Goal: Task Accomplishment & Management: Manage account settings

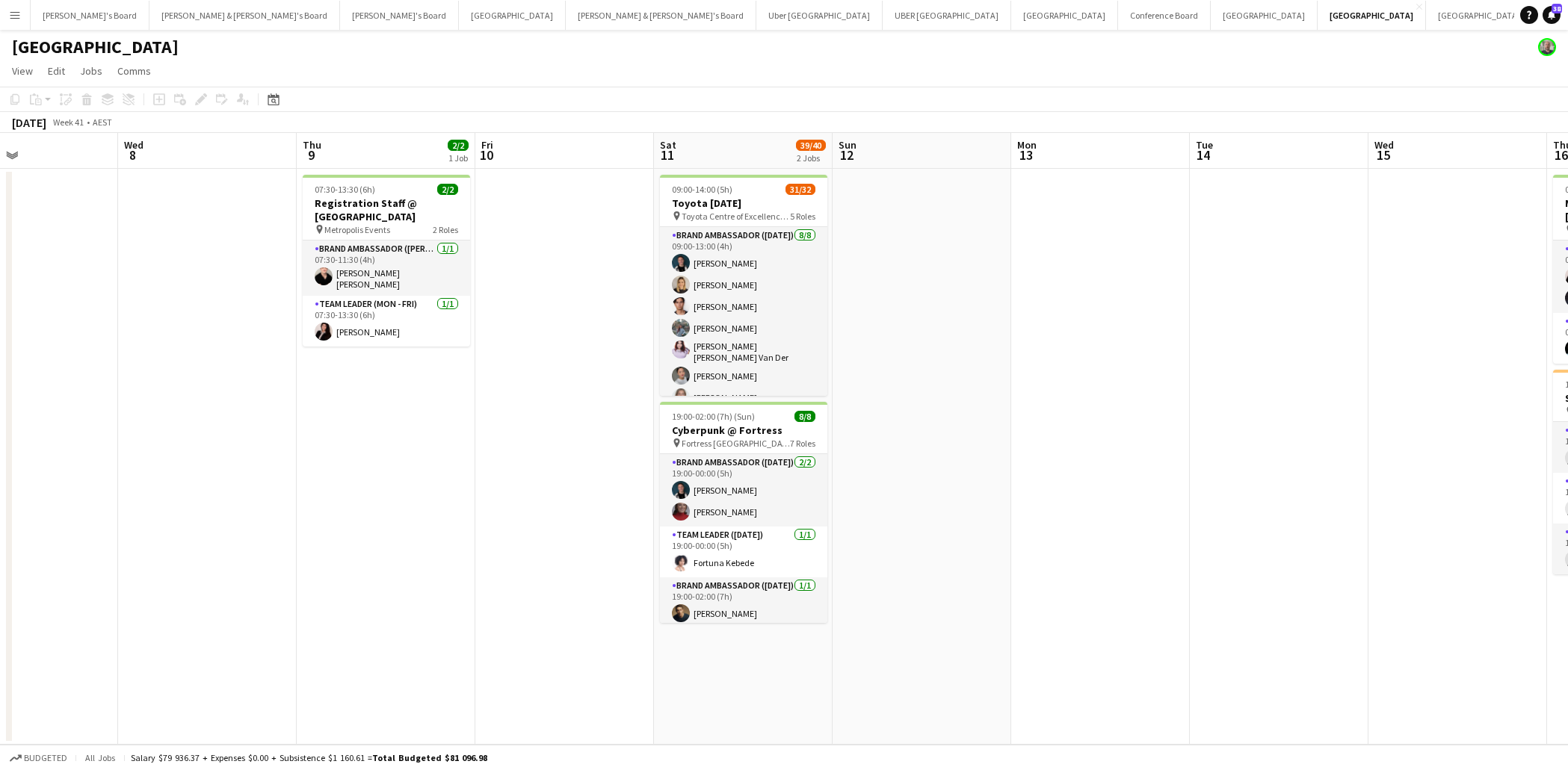
scroll to position [0, 416]
click at [565, 23] on button "[PERSON_NAME] & [PERSON_NAME]'s Board Close" at bounding box center [660, 15] width 190 height 29
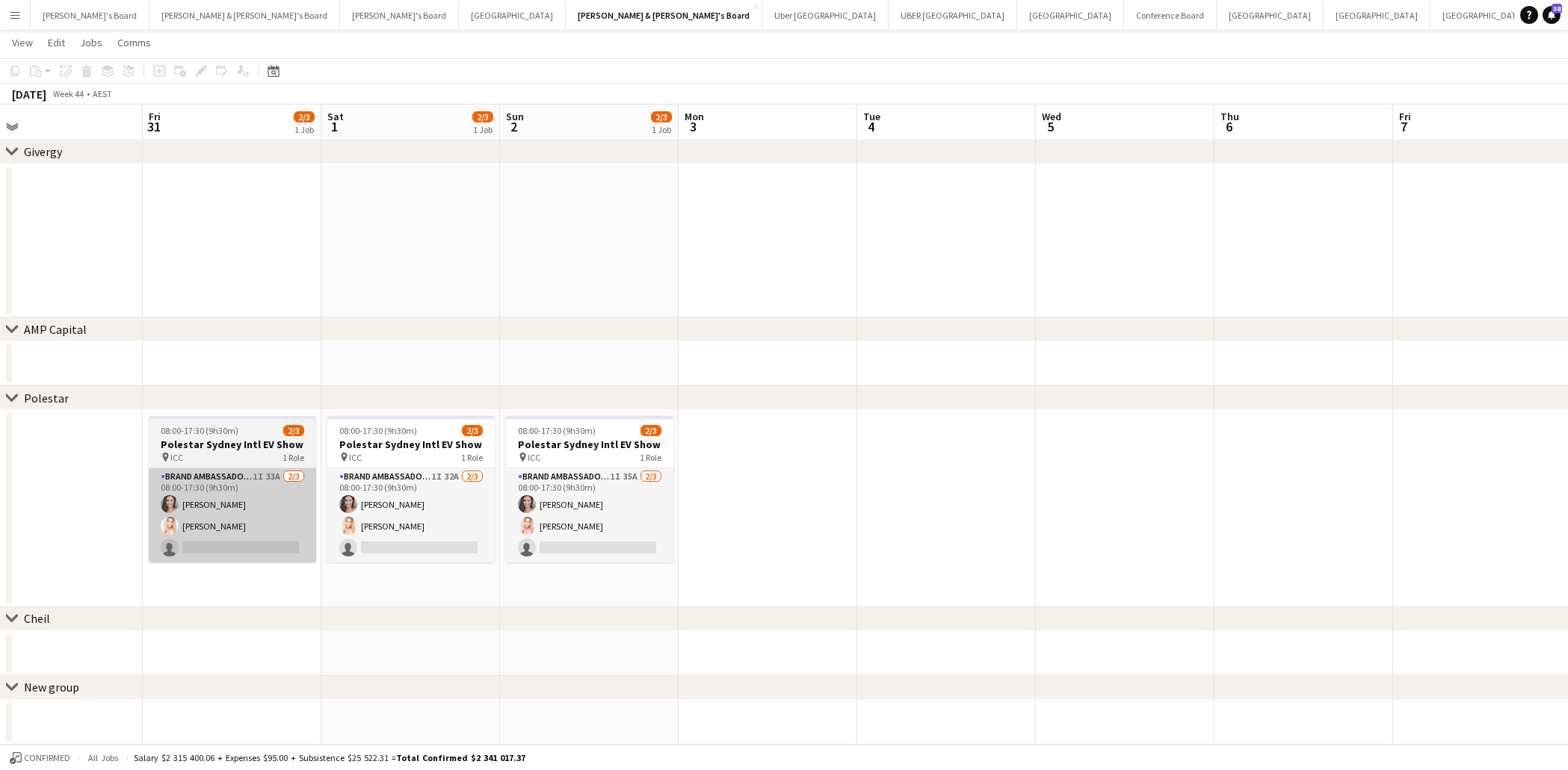
scroll to position [0, 390]
click at [246, 531] on app-card-role "Brand Ambassador (Mon - Fri) 1I 33A [DATE] 08:00-17:30 (9h30m) [PERSON_NAME] [P…" at bounding box center [235, 515] width 168 height 94
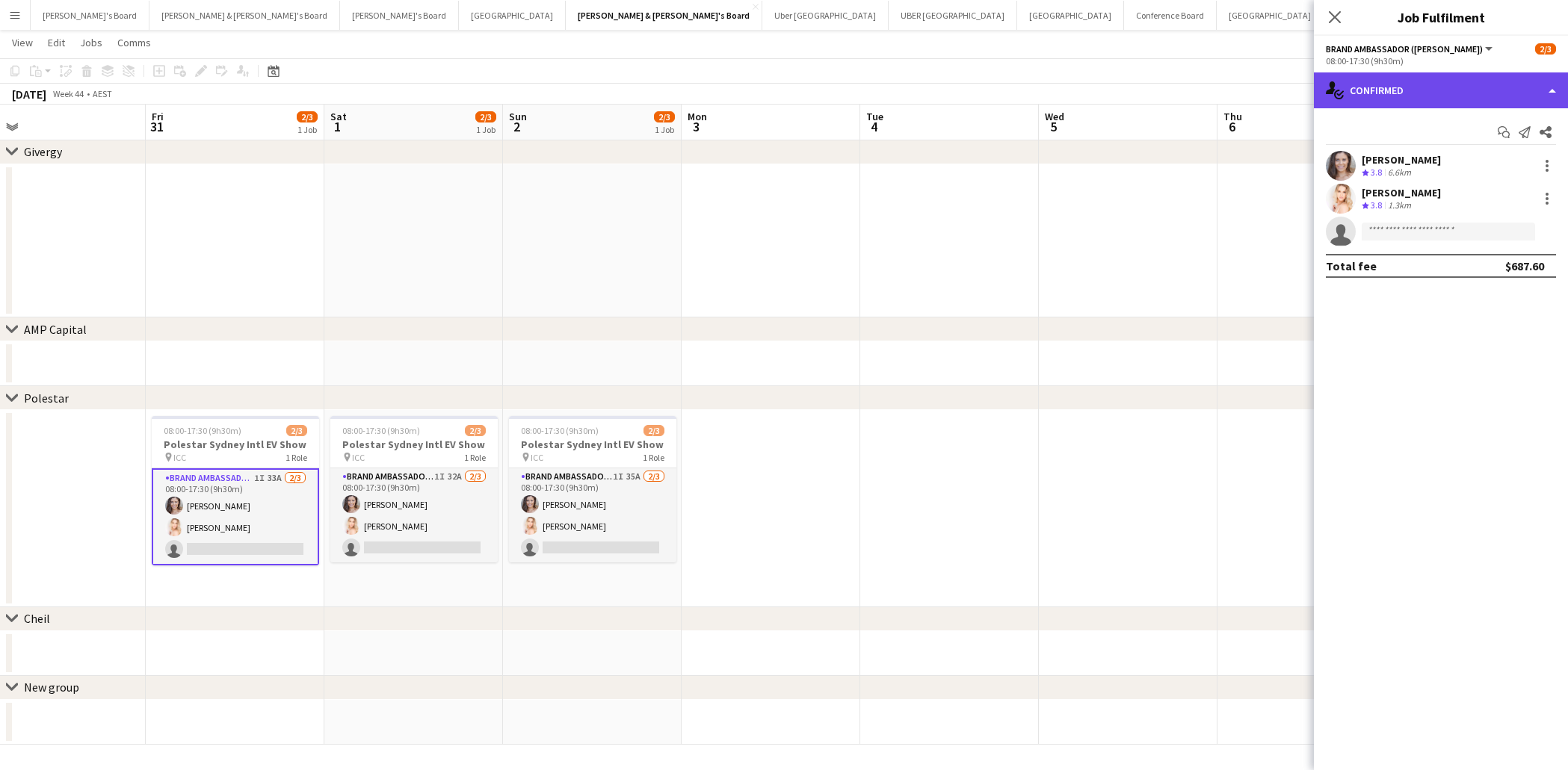
click at [1432, 91] on div "single-neutral-actions-check-2 Confirmed" at bounding box center [1440, 91] width 254 height 36
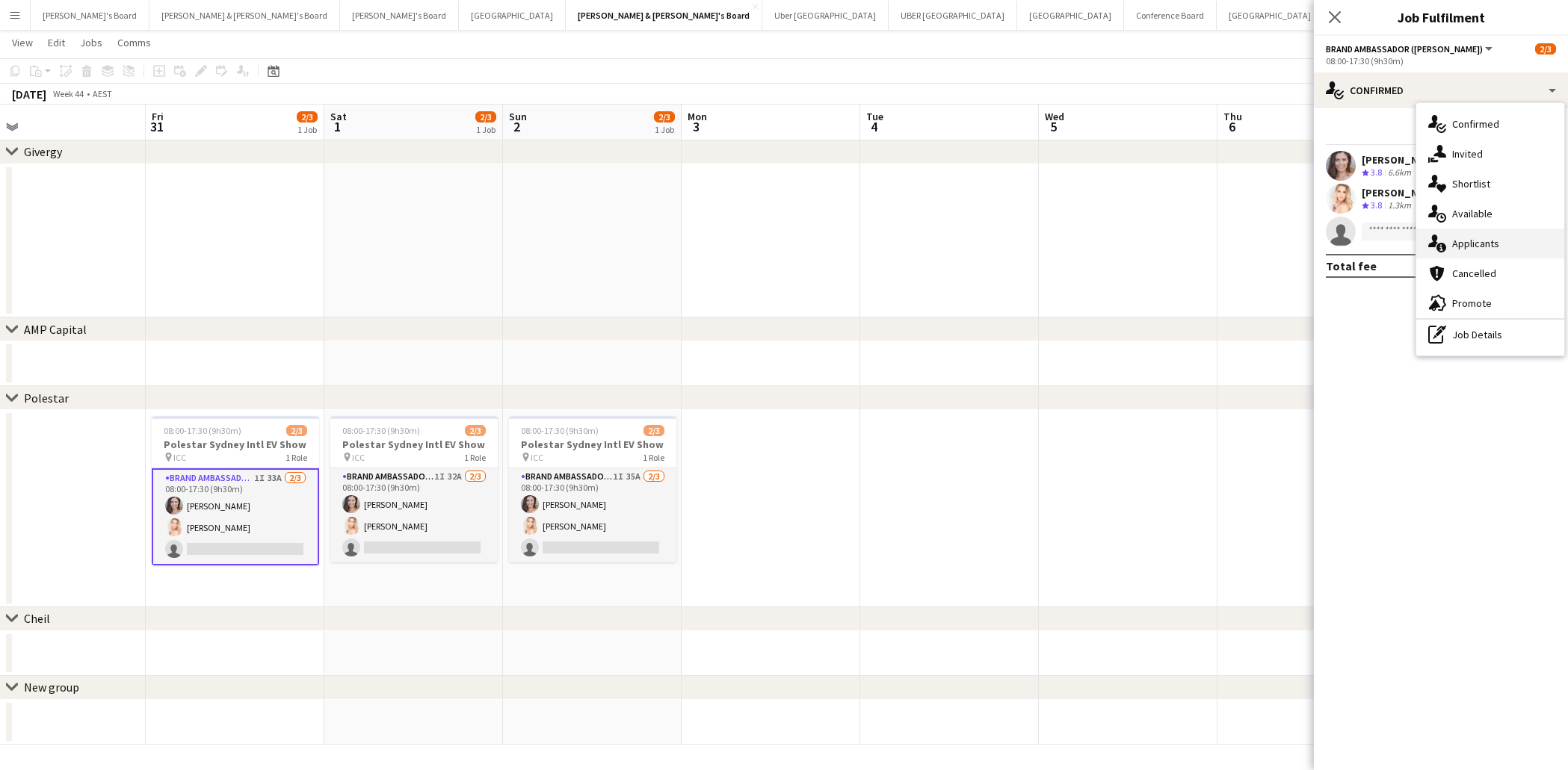
click at [1475, 246] on span "Applicants" at bounding box center [1476, 243] width 47 height 14
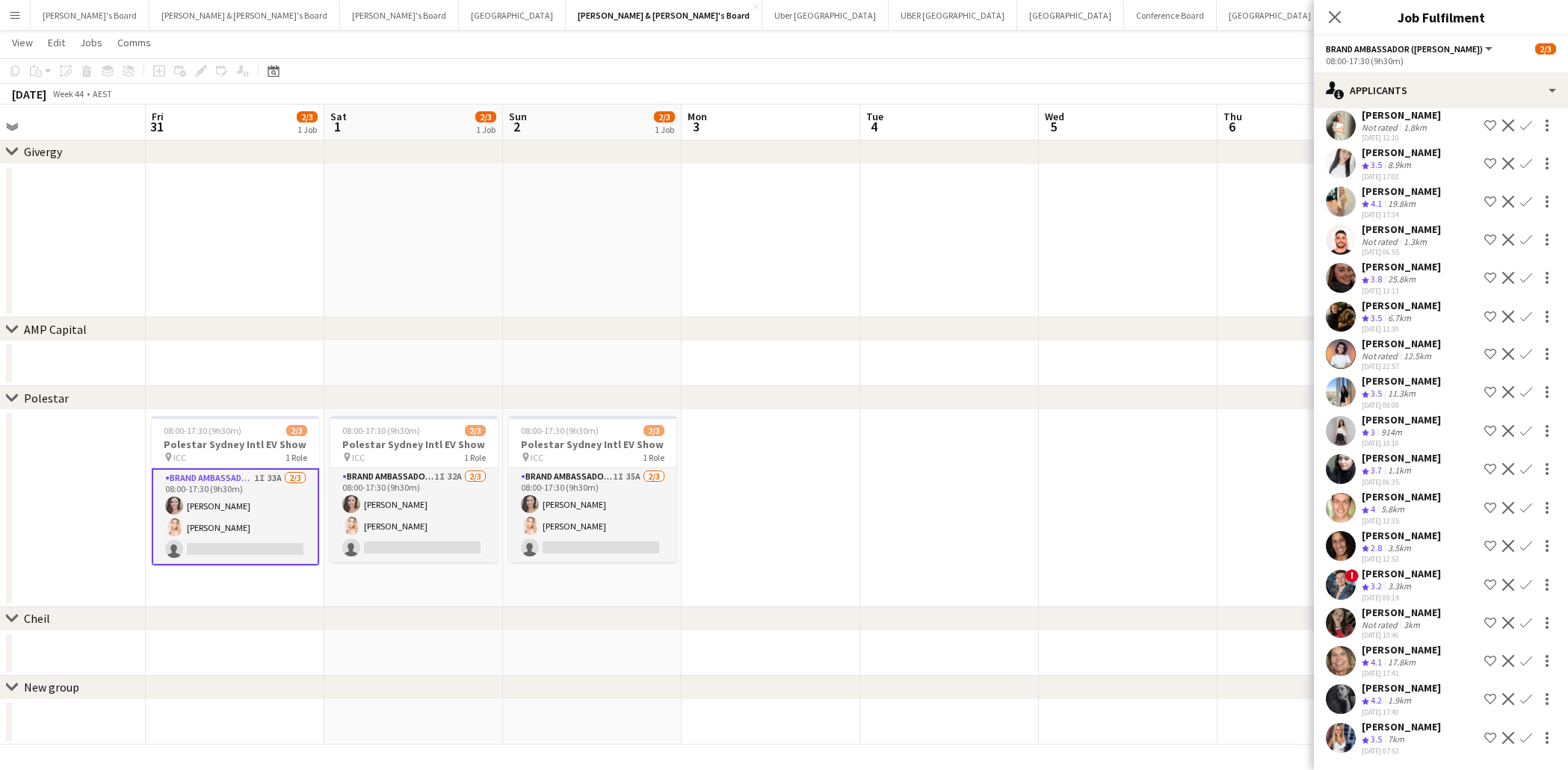
scroll to position [634, 0]
click at [1526, 502] on app-icon "Confirm" at bounding box center [1525, 507] width 12 height 12
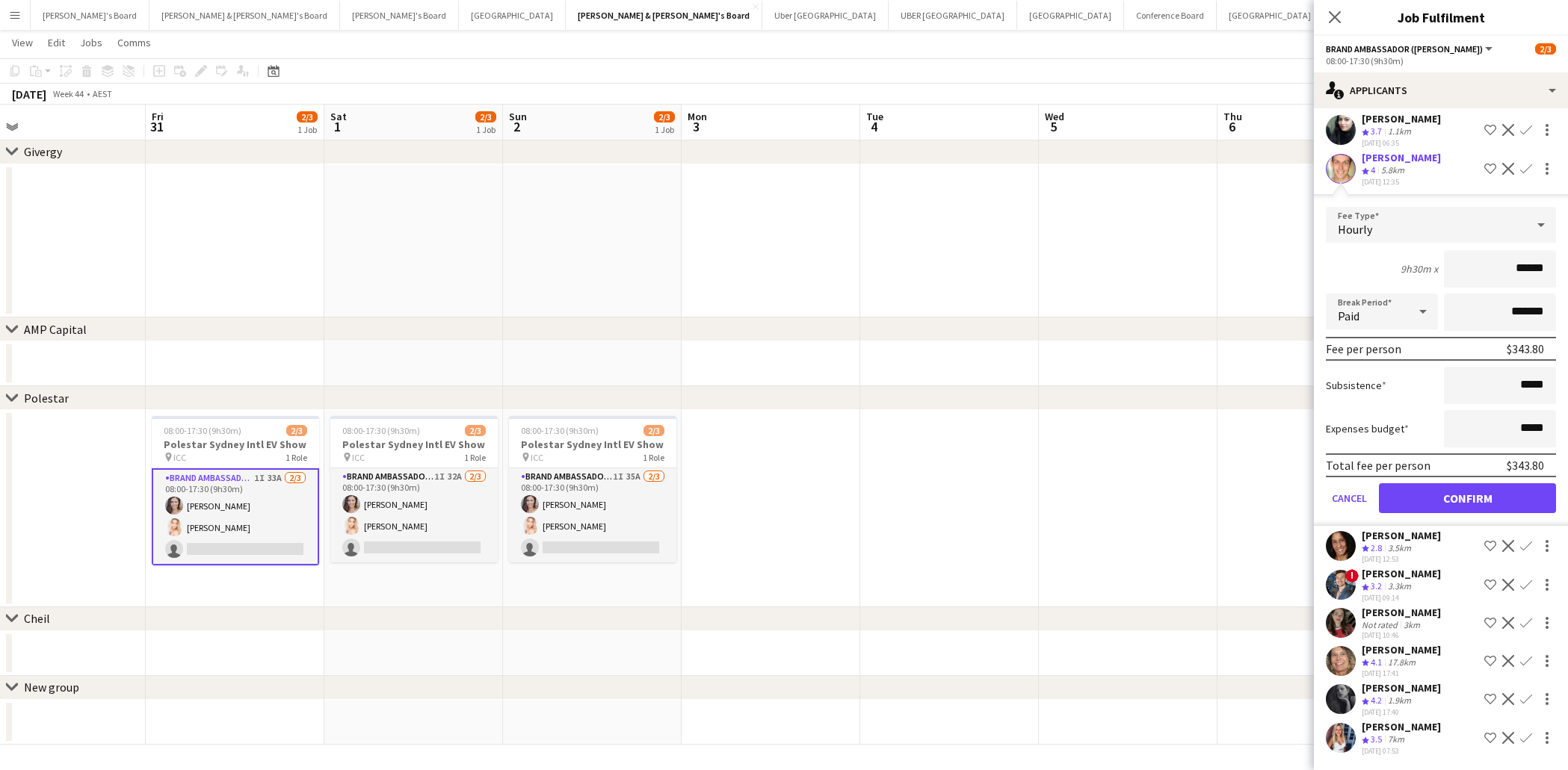
click at [1500, 488] on button "Confirm" at bounding box center [1467, 498] width 177 height 30
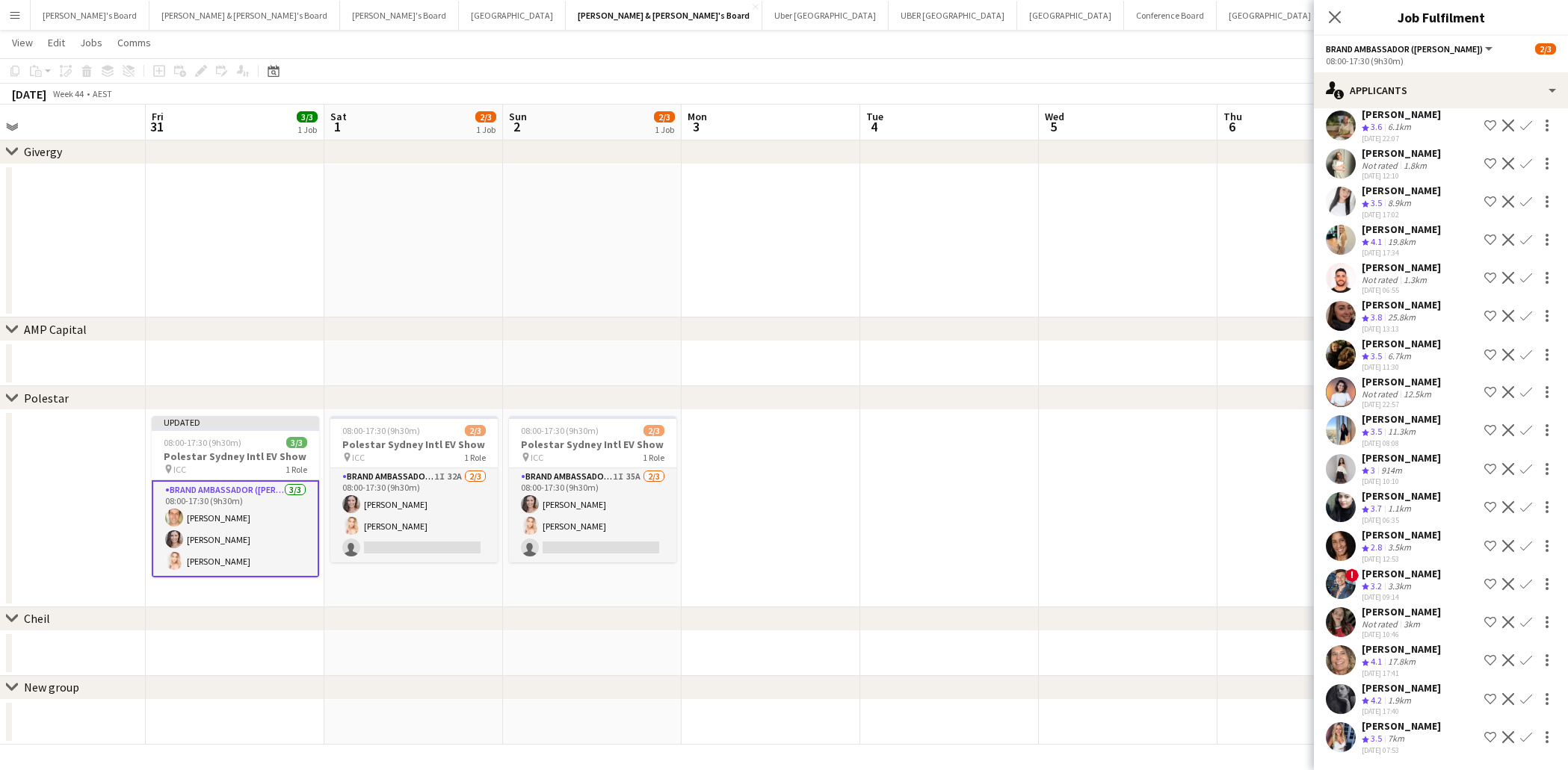
scroll to position [595, 0]
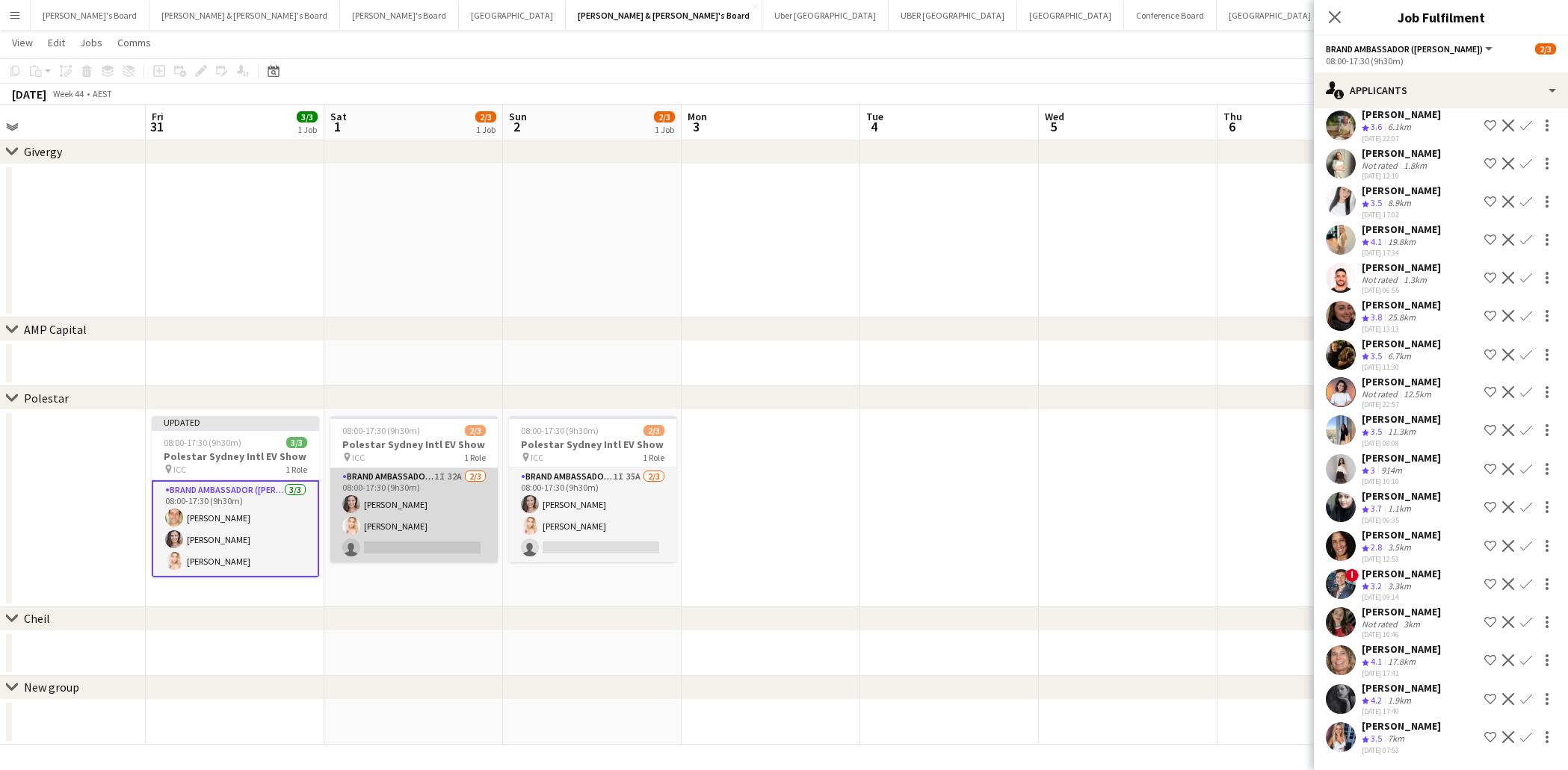
click at [455, 553] on app-card-role "Brand Ambassador ([DATE]) 1I 32A [DATE] 08:00-17:30 (9h30m) [PERSON_NAME] [PERS…" at bounding box center [414, 515] width 168 height 94
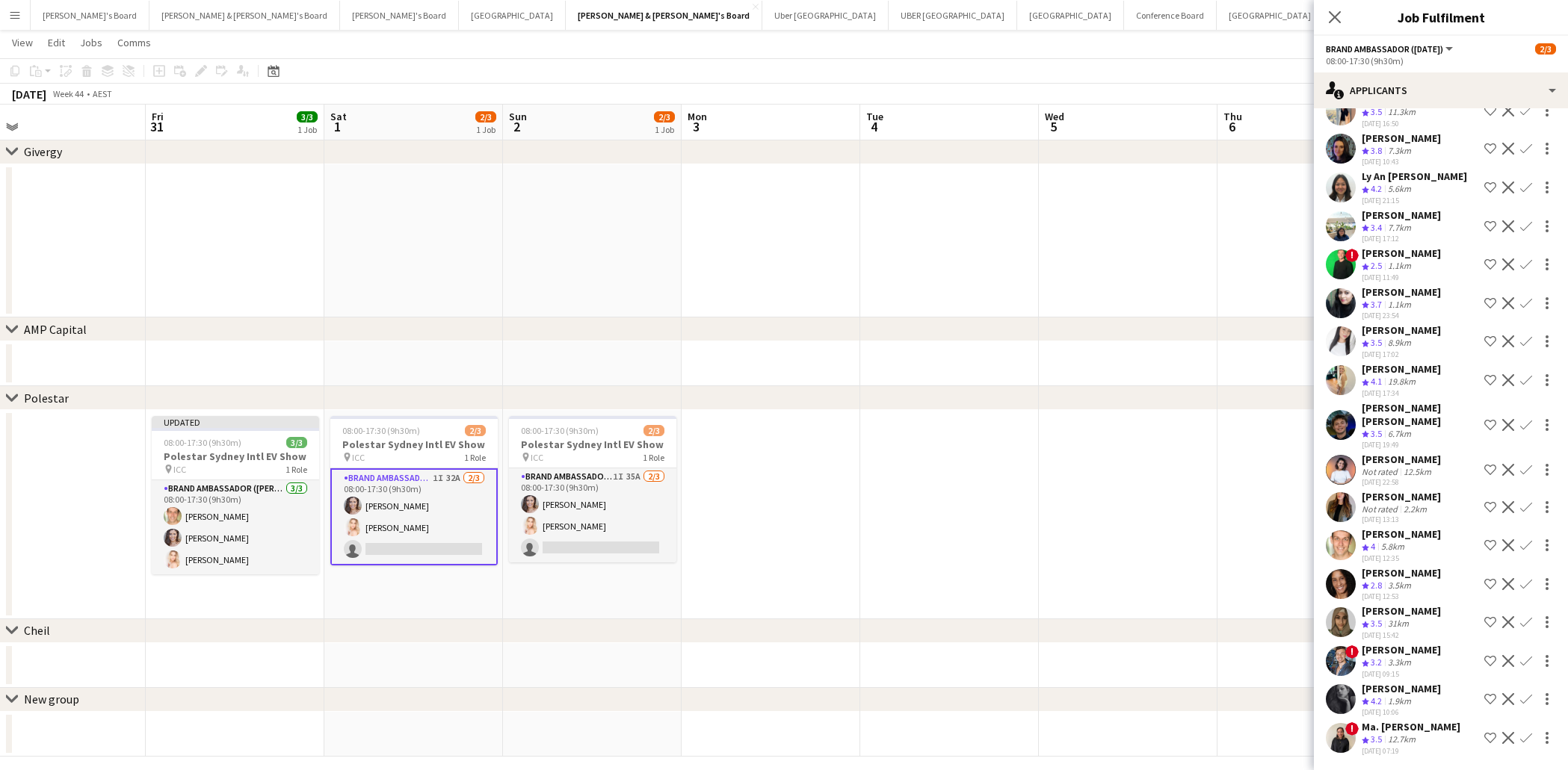
scroll to position [700, 0]
click at [1525, 540] on app-icon "Confirm" at bounding box center [1525, 545] width 12 height 12
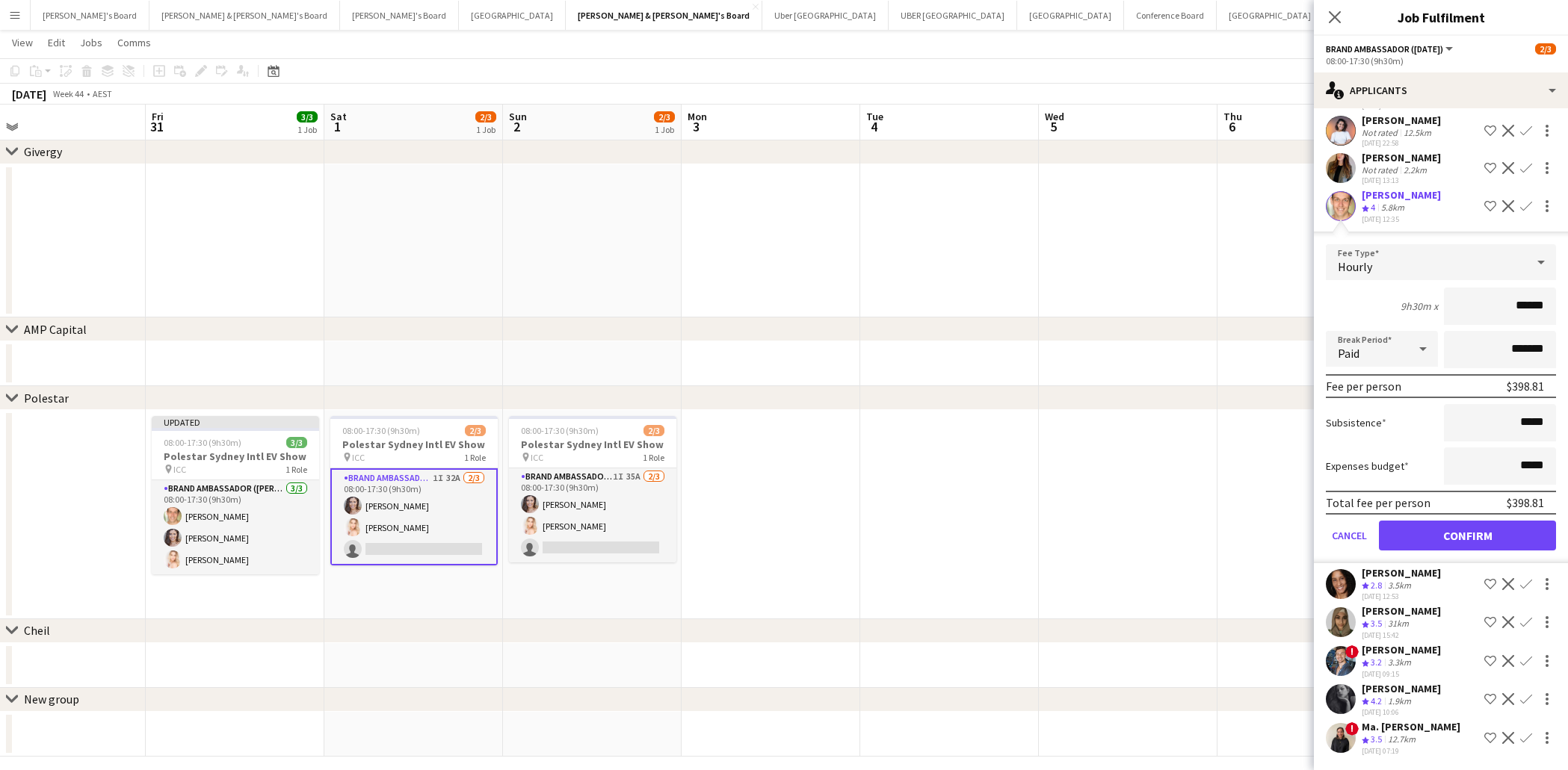
click at [1482, 525] on button "Confirm" at bounding box center [1467, 535] width 177 height 30
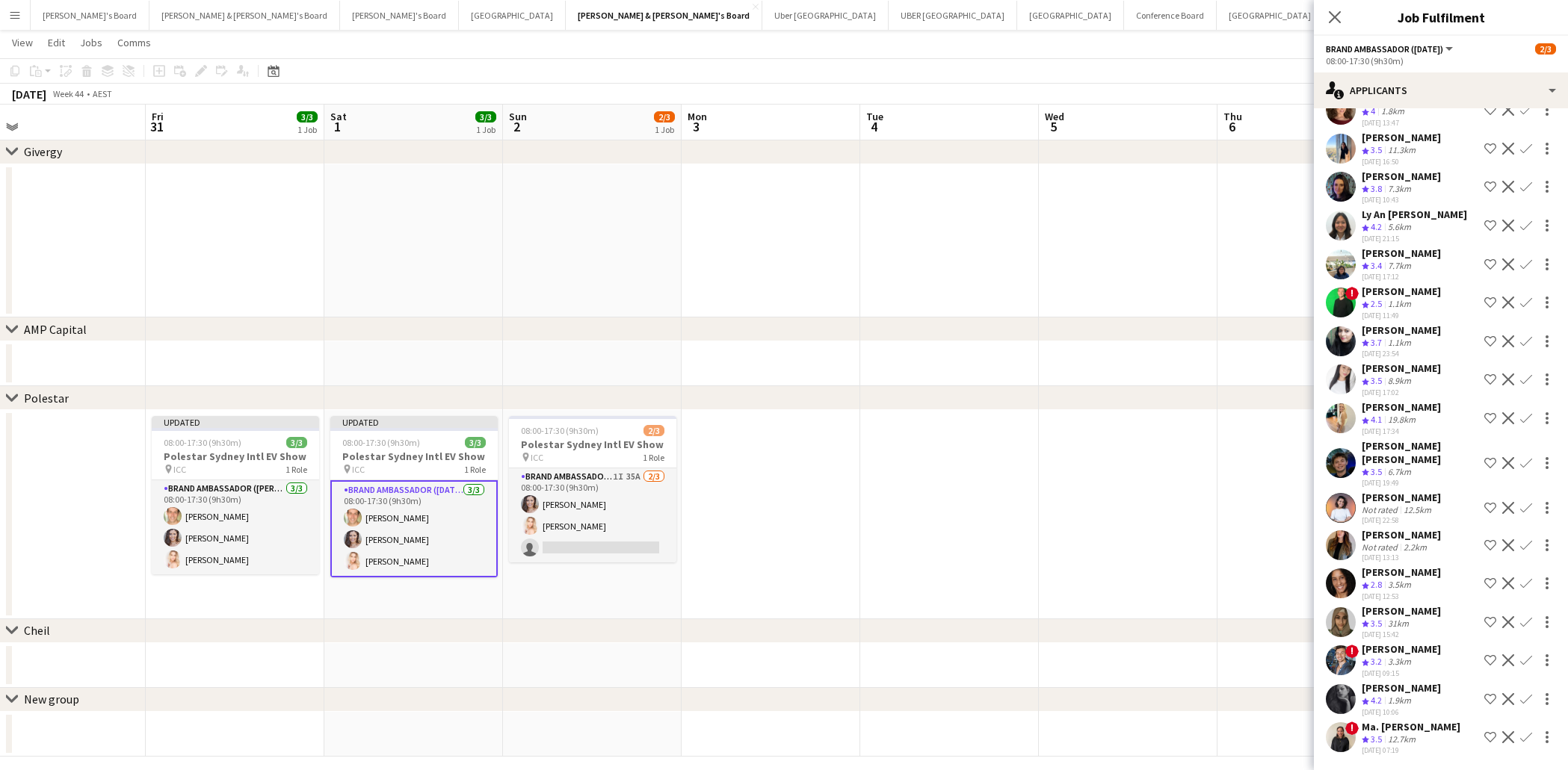
scroll to position [662, 0]
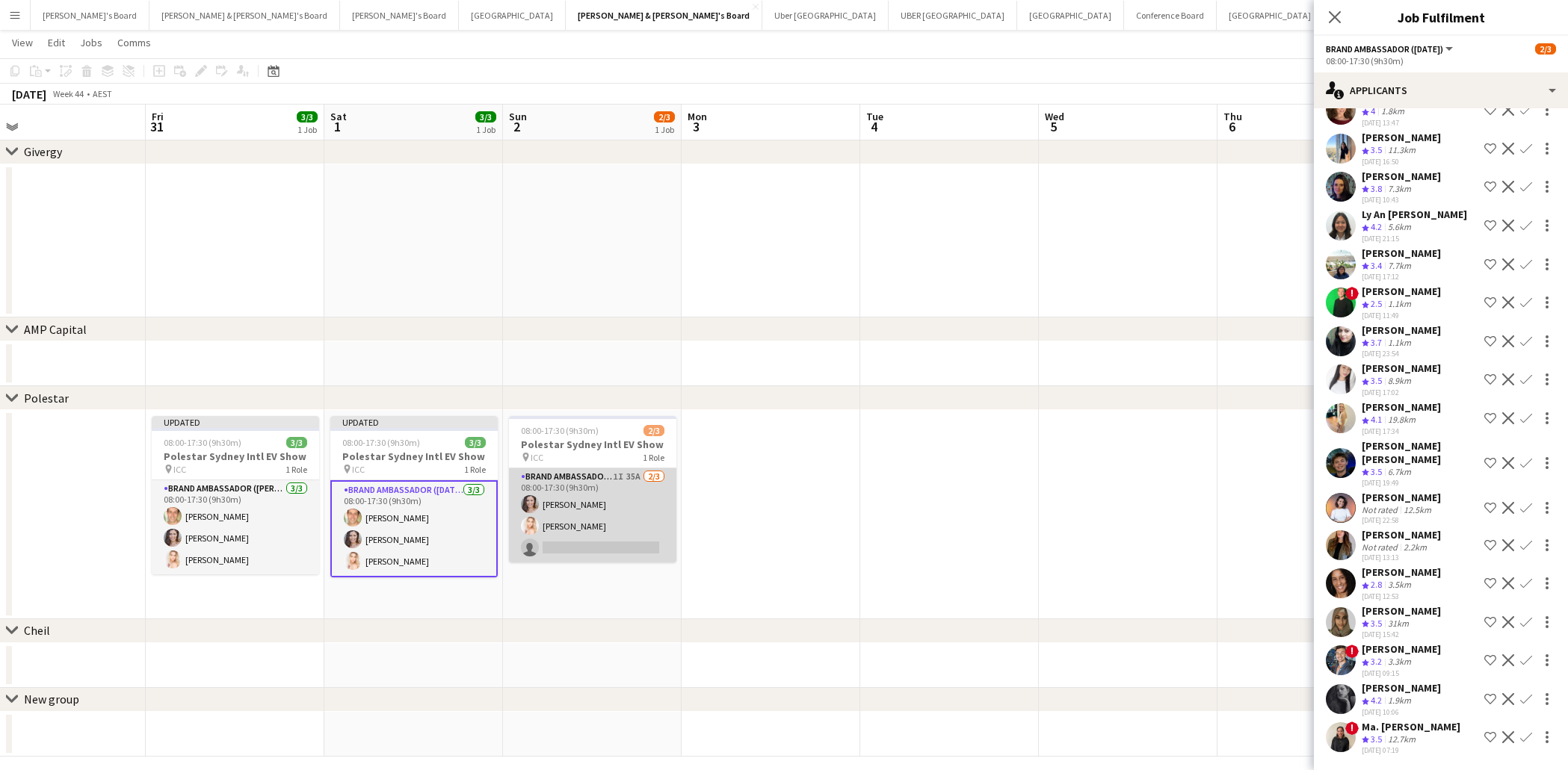
click at [642, 545] on app-card-role "Brand Ambassador ([DATE]) 1I 35A [DATE] 08:00-17:30 (9h30m) [PERSON_NAME] [PERS…" at bounding box center [592, 515] width 168 height 94
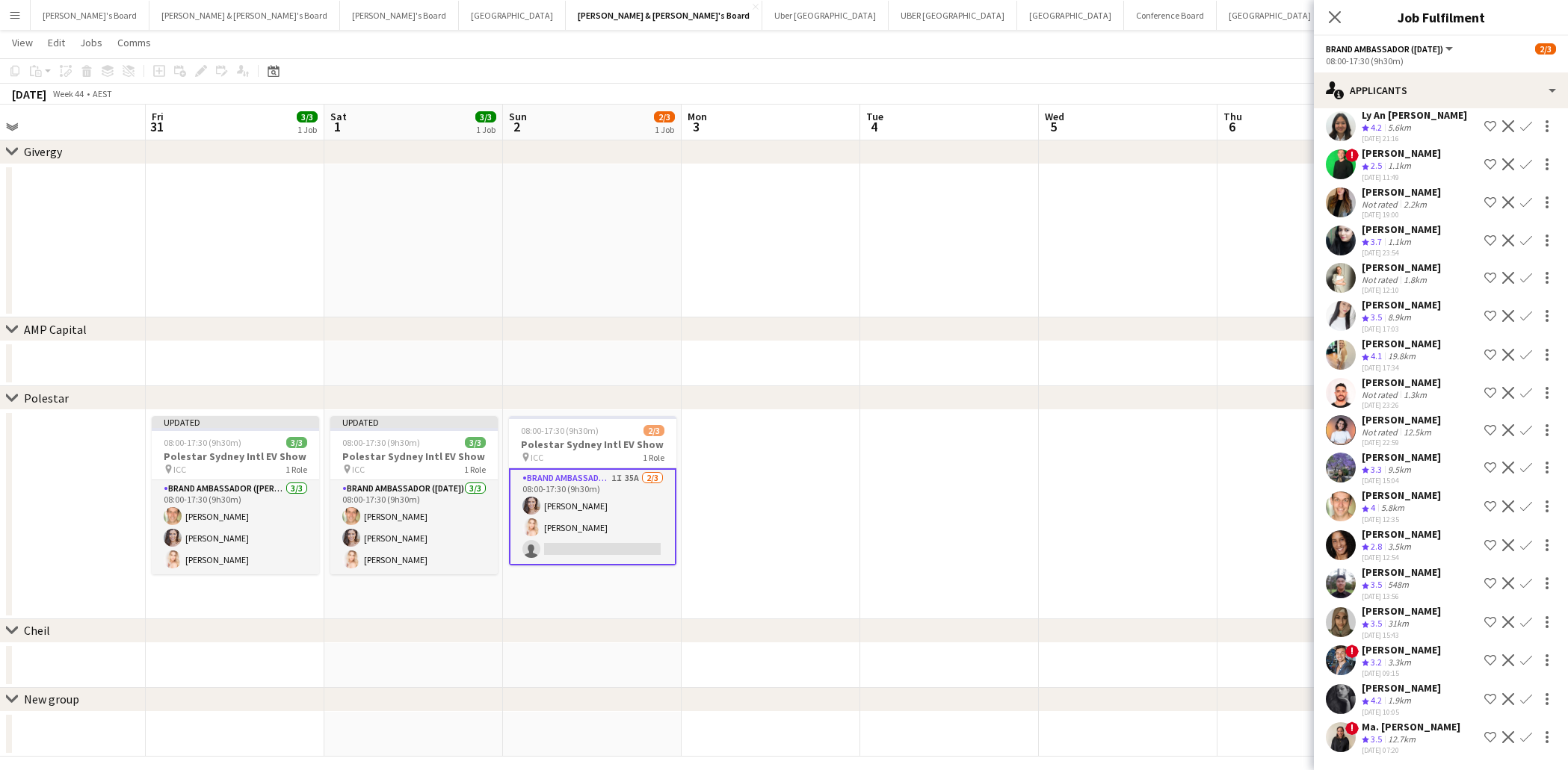
scroll to position [749, 0]
click at [1528, 501] on app-icon "Confirm" at bounding box center [1525, 506] width 12 height 12
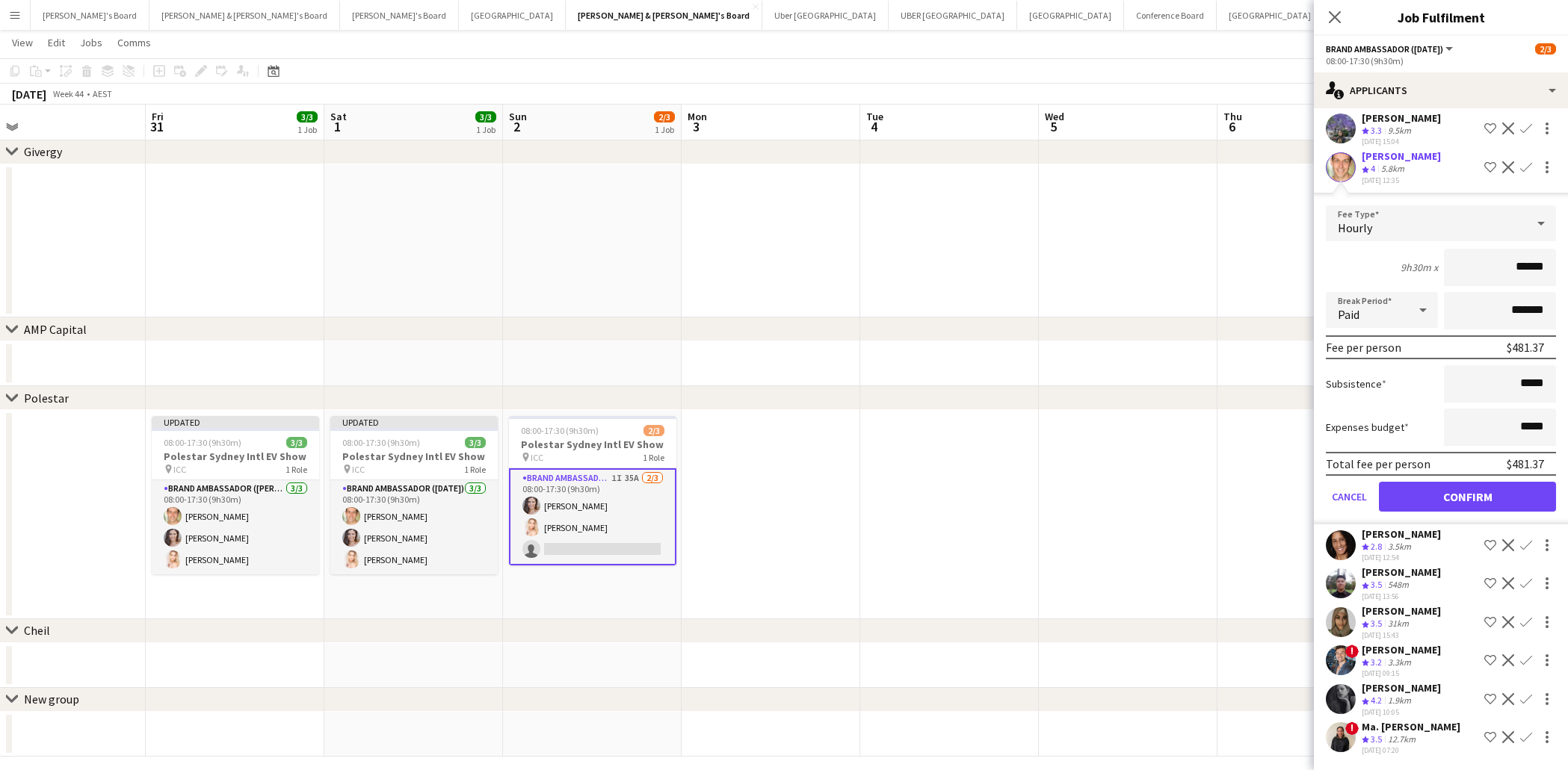
click at [1469, 482] on button "Confirm" at bounding box center [1467, 496] width 177 height 30
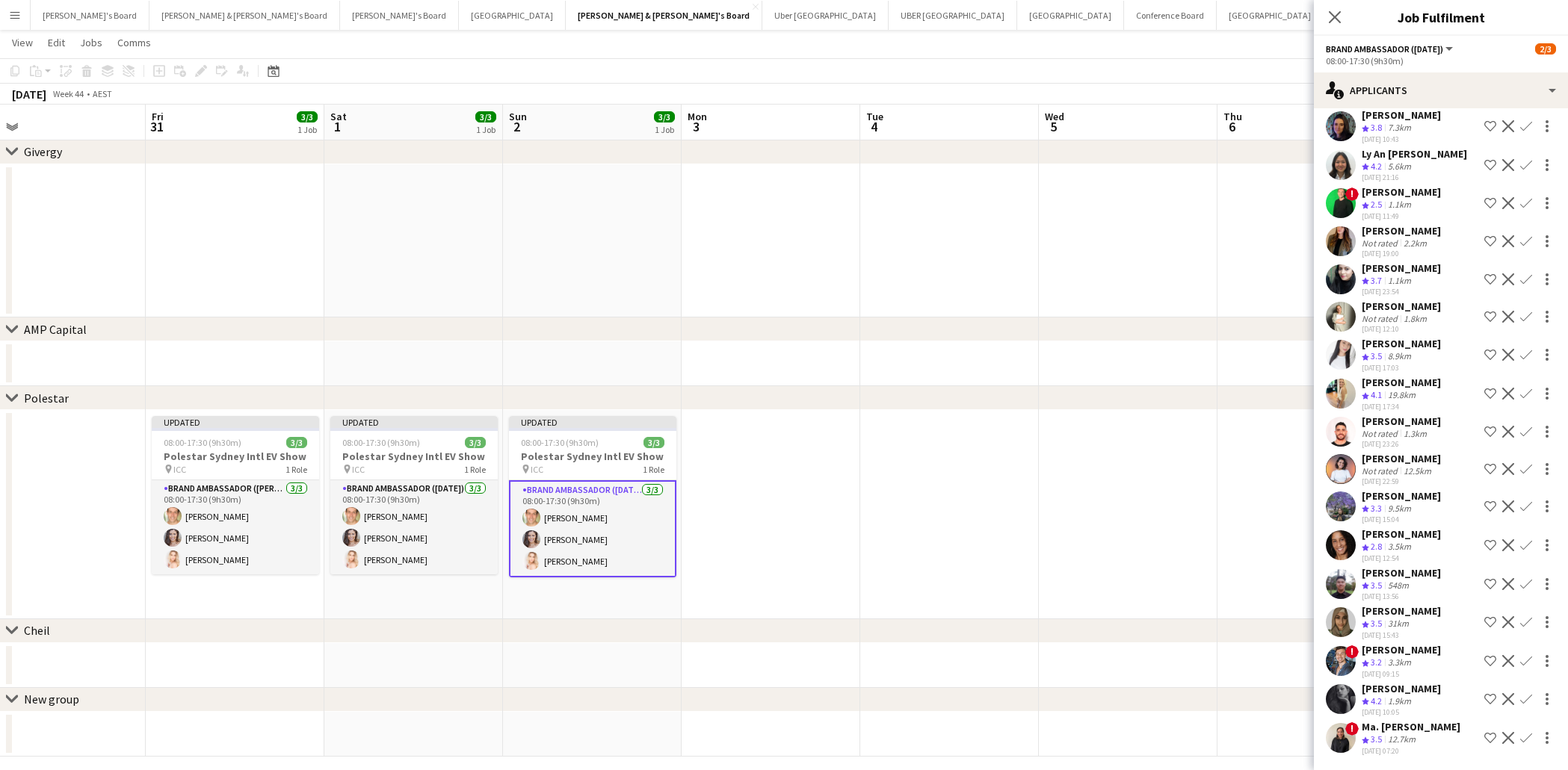
scroll to position [710, 0]
click at [1332, 14] on icon at bounding box center [1334, 17] width 14 height 14
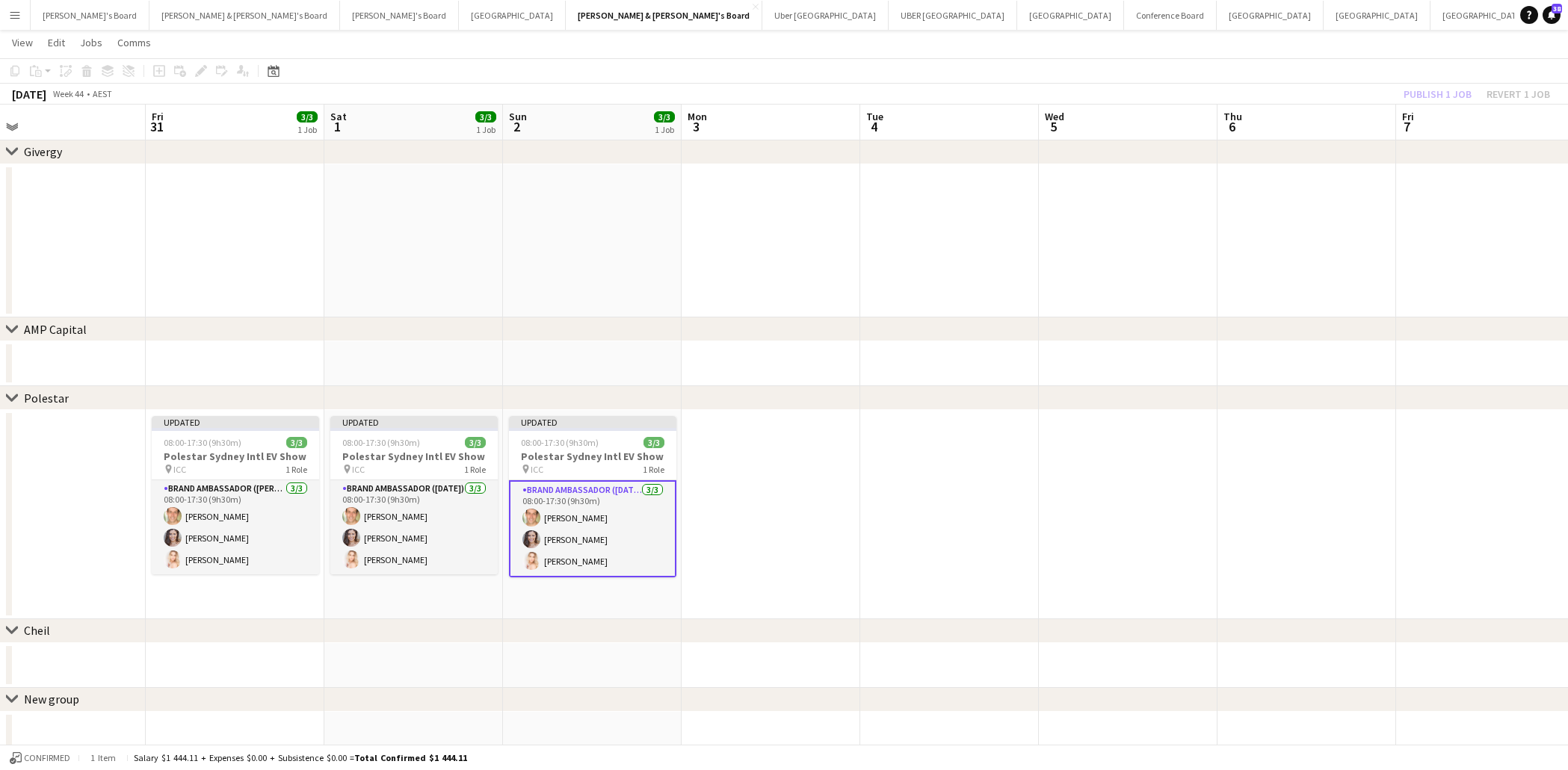
click at [1446, 84] on div "Publish 1 job Revert 1 job" at bounding box center [1476, 93] width 182 height 19
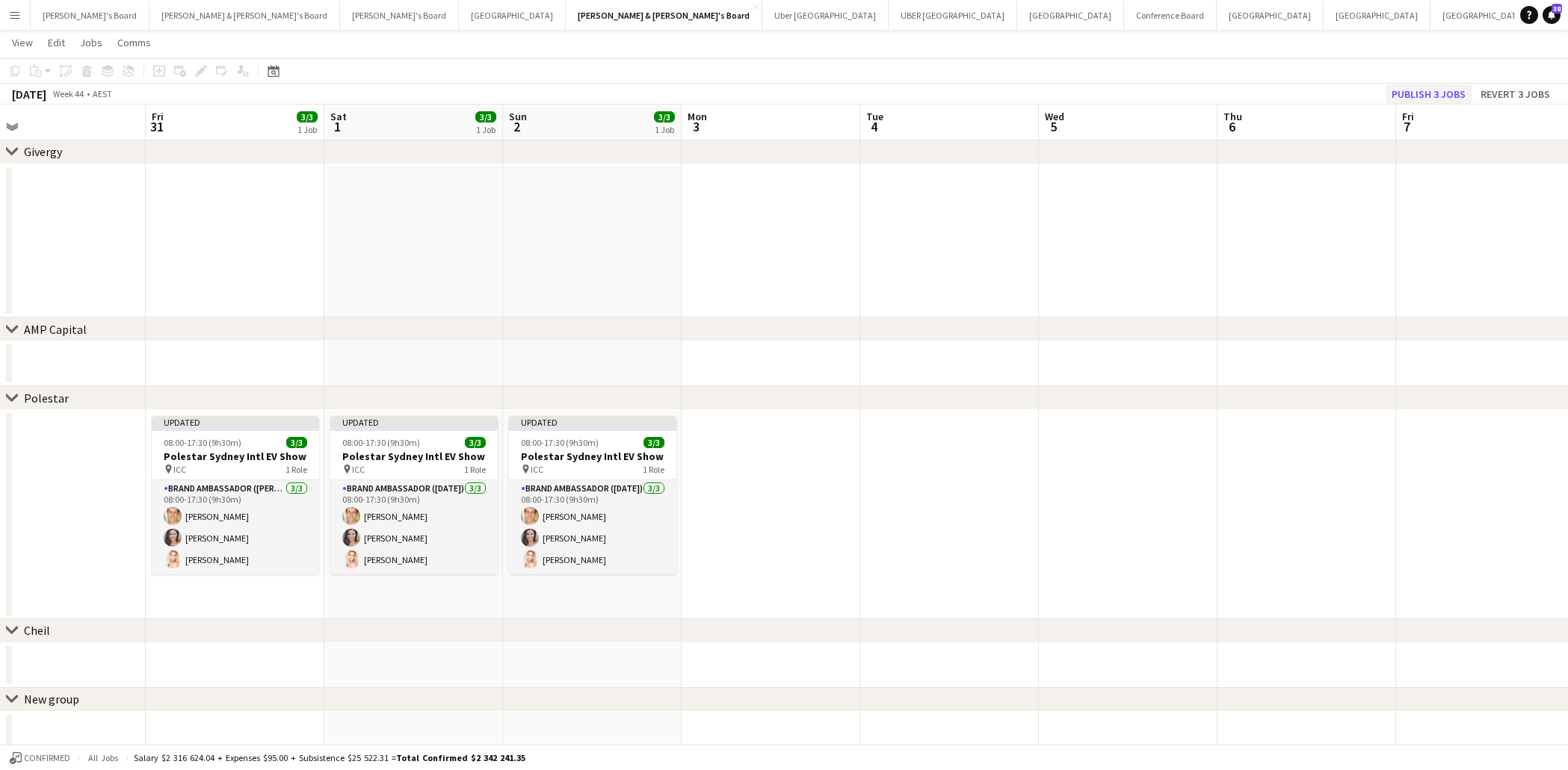
click at [1446, 91] on button "Publish 3 jobs" at bounding box center [1428, 93] width 86 height 19
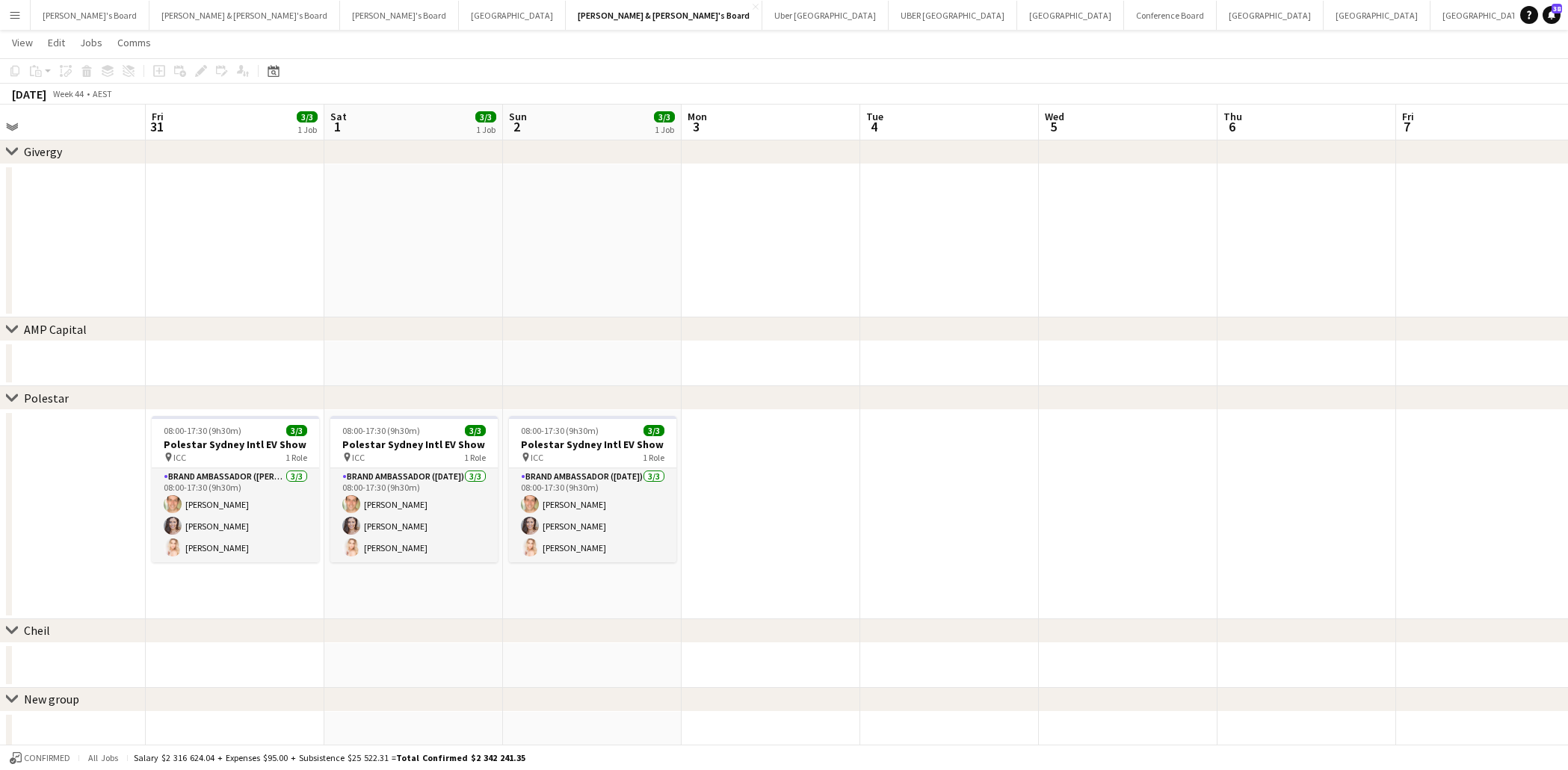
click at [9, 9] on app-icon "Menu" at bounding box center [14, 14] width 12 height 12
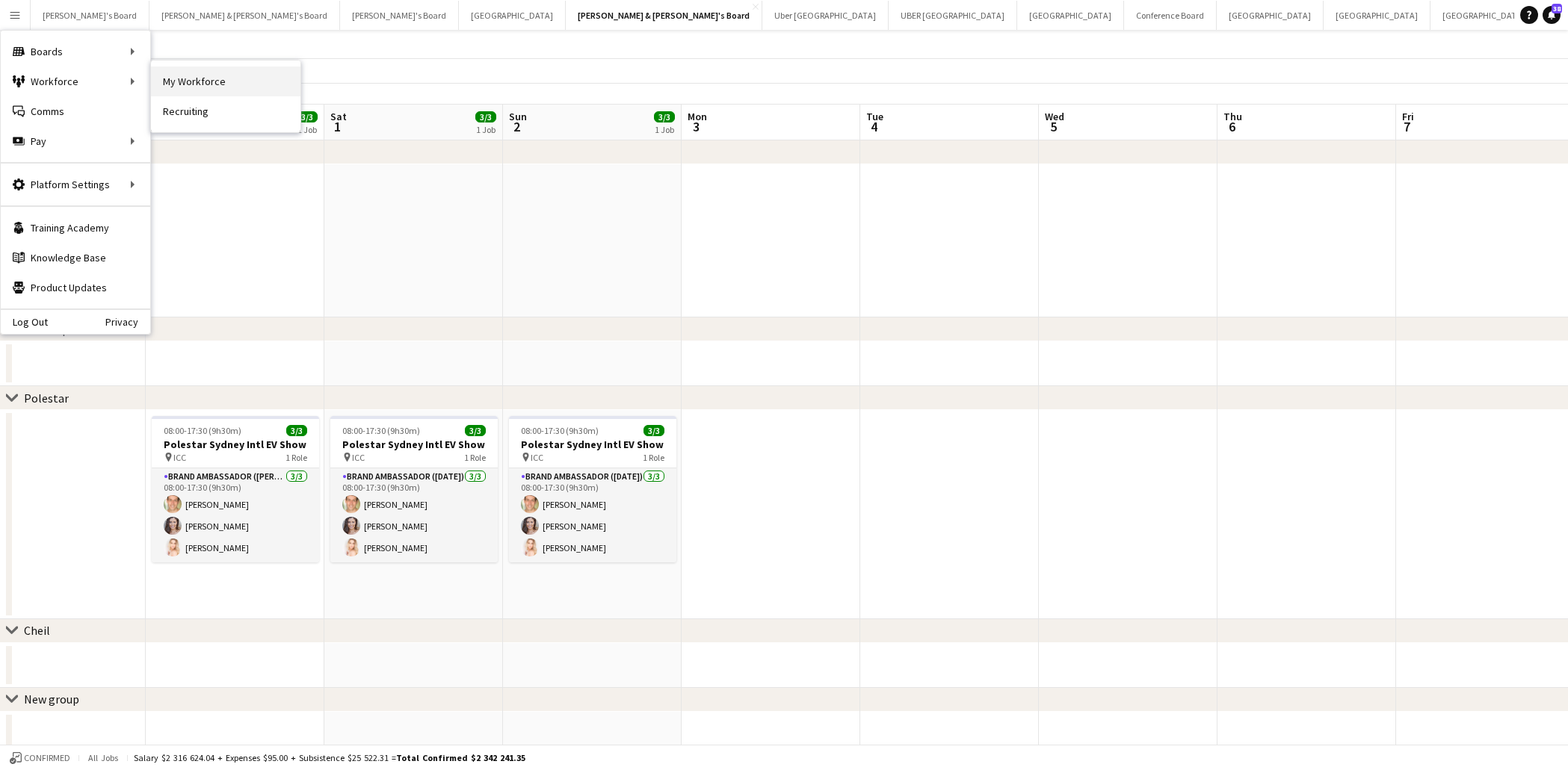
click at [179, 83] on link "My Workforce" at bounding box center [226, 81] width 149 height 30
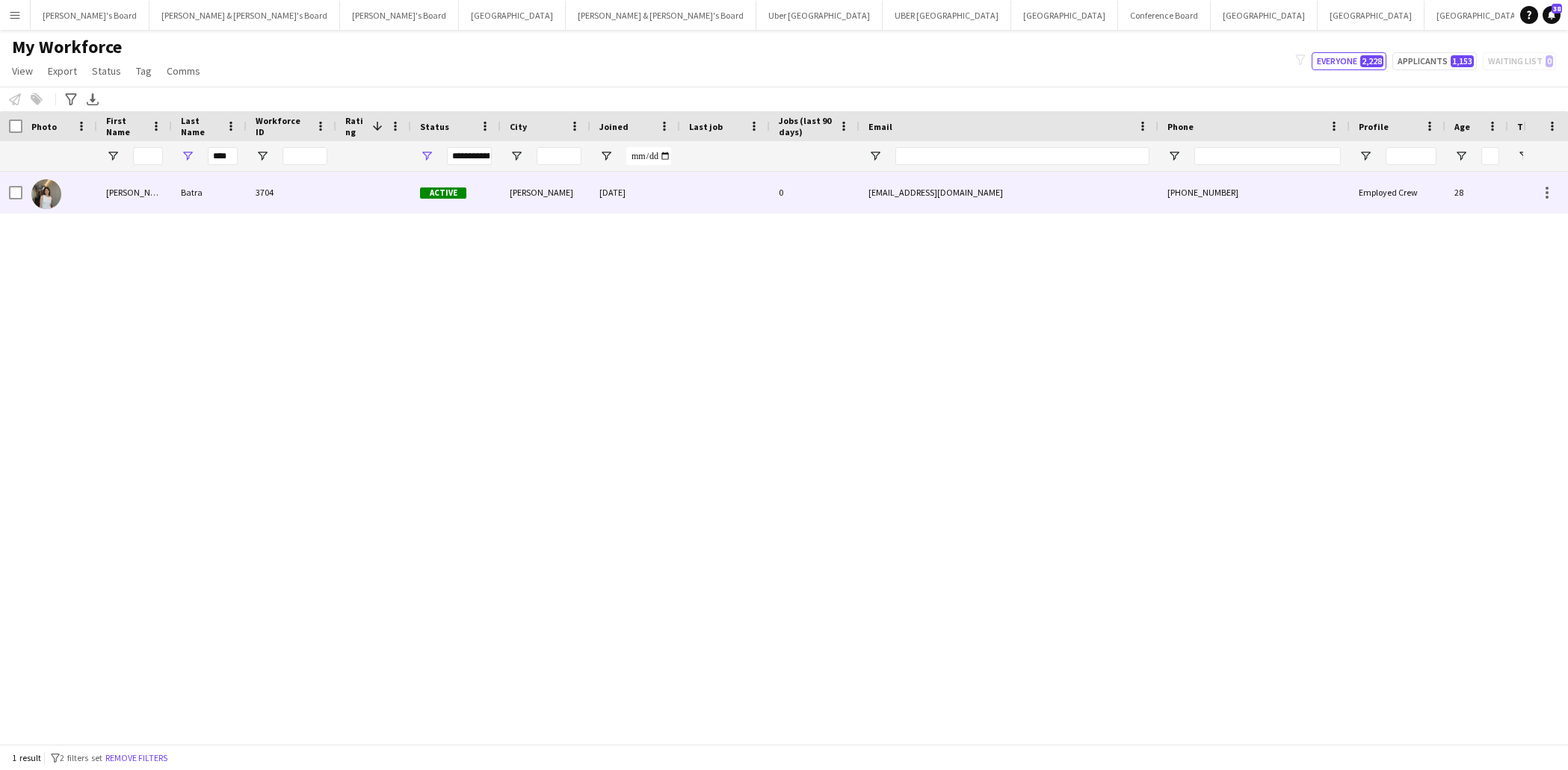
click at [113, 190] on div "[PERSON_NAME]" at bounding box center [134, 192] width 74 height 41
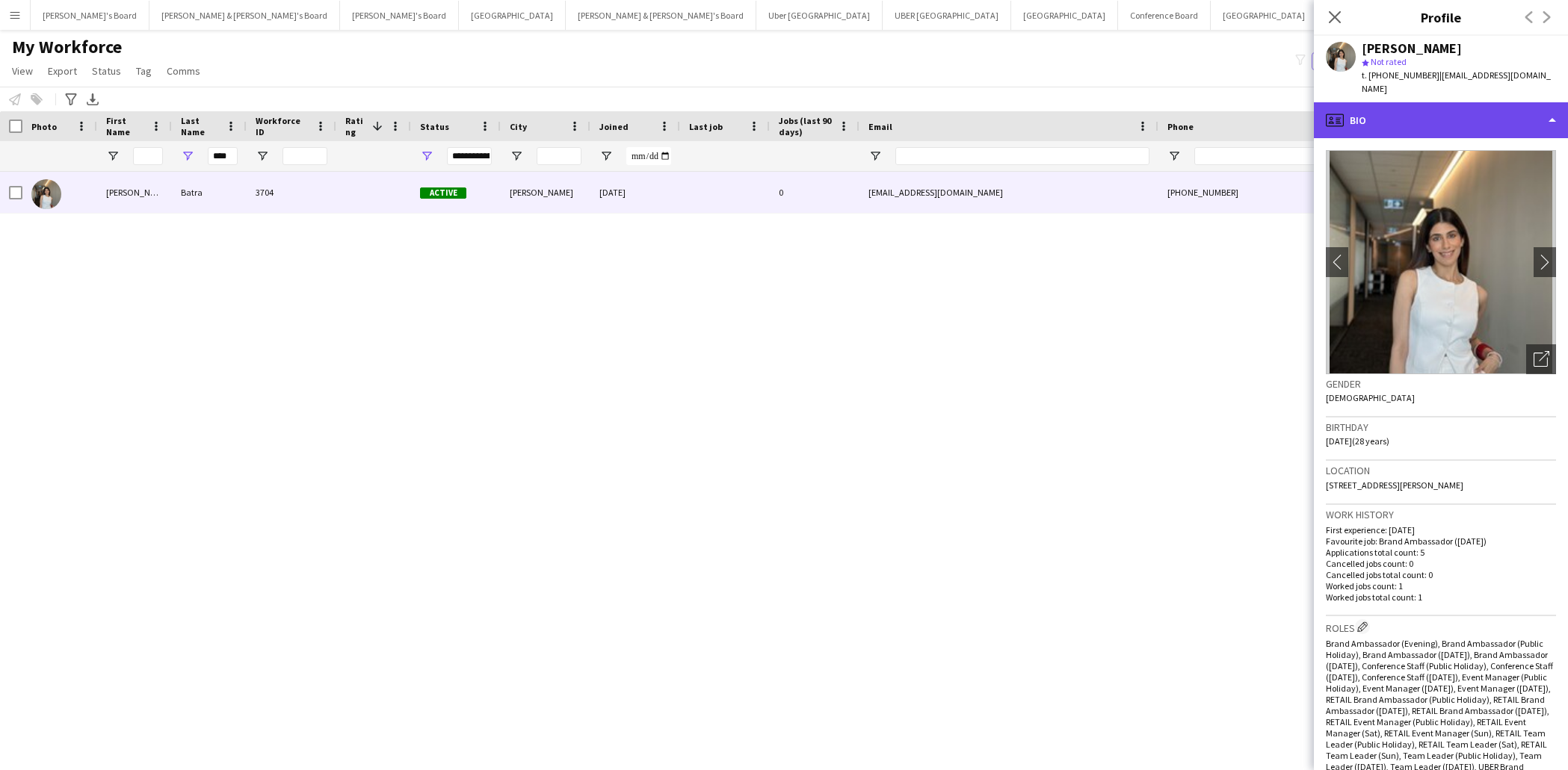
click at [1443, 107] on div "profile Bio" at bounding box center [1440, 120] width 254 height 36
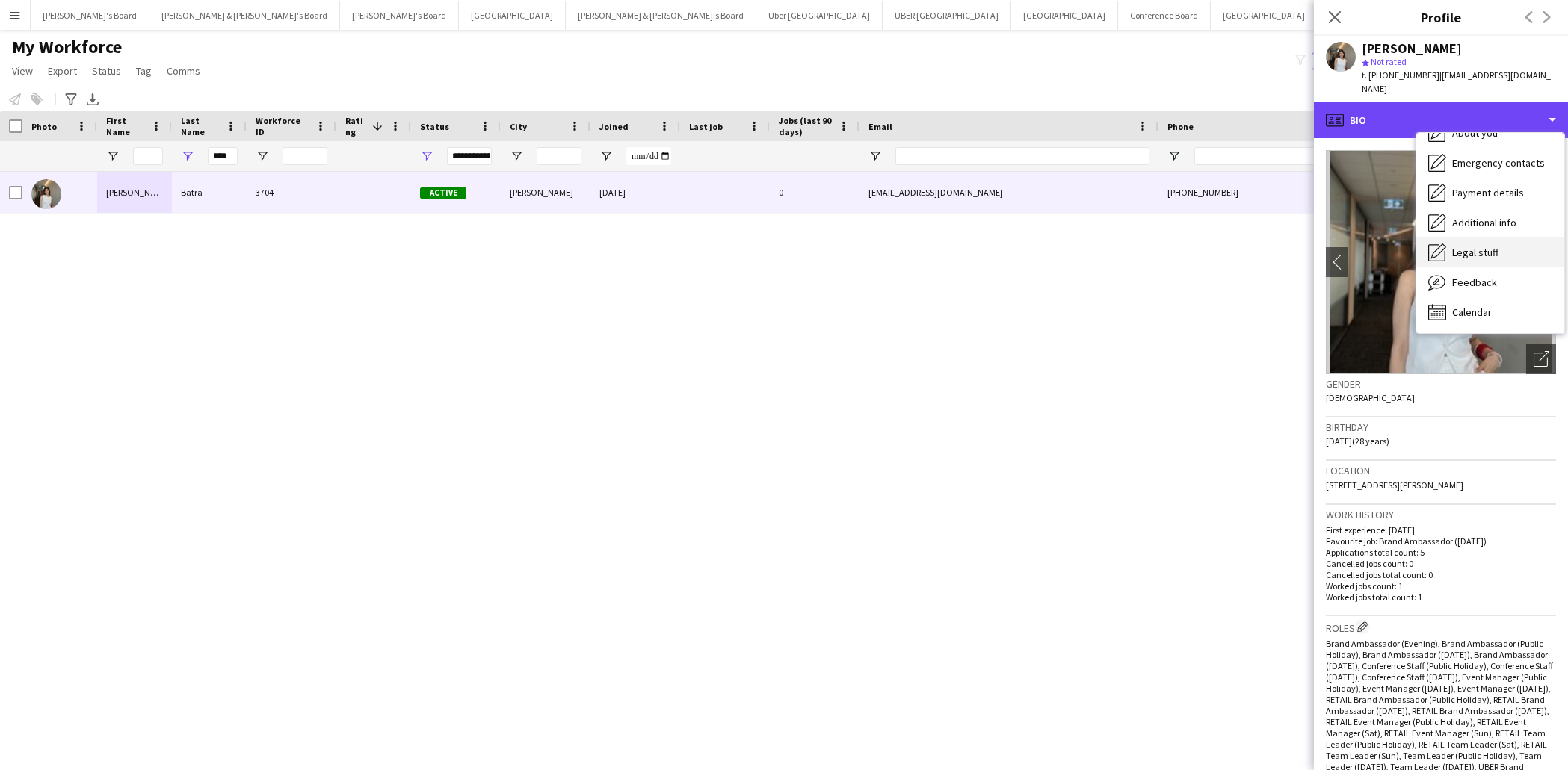
scroll to position [111, 0]
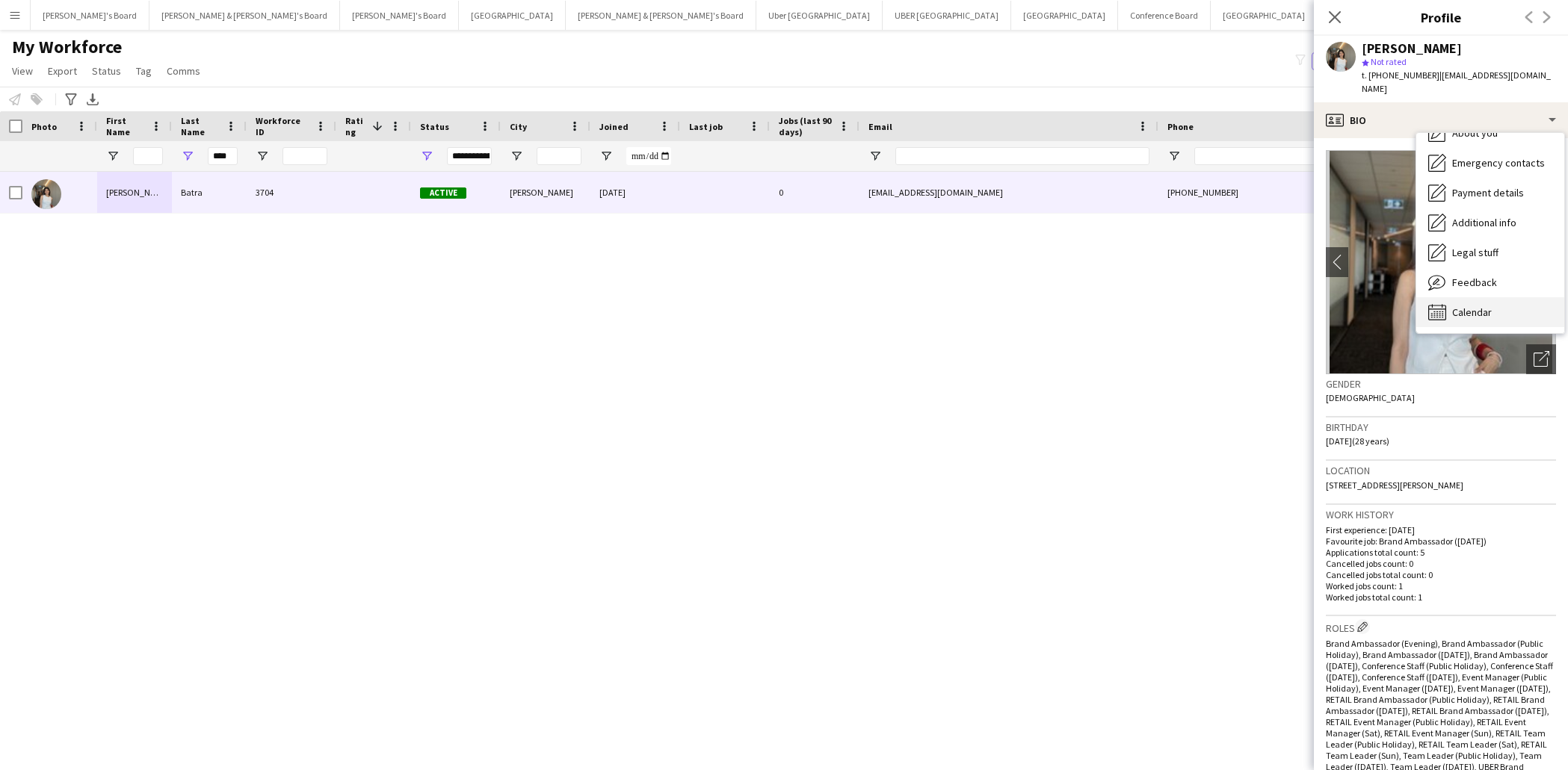
click at [1487, 297] on div "Calendar Calendar" at bounding box center [1489, 312] width 148 height 30
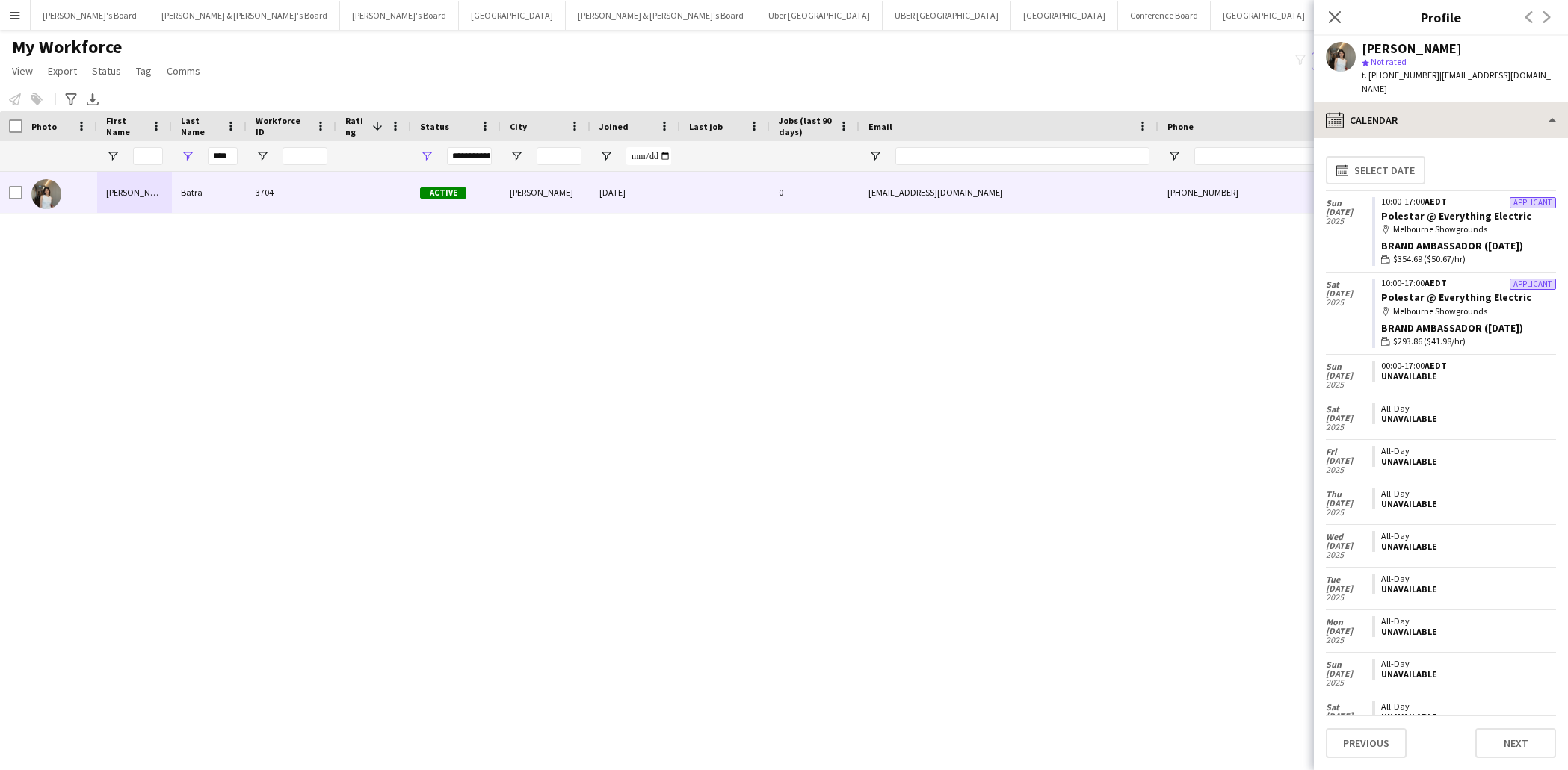
scroll to position [0, 0]
click at [1503, 104] on div "calendar-full Calendar" at bounding box center [1440, 120] width 254 height 36
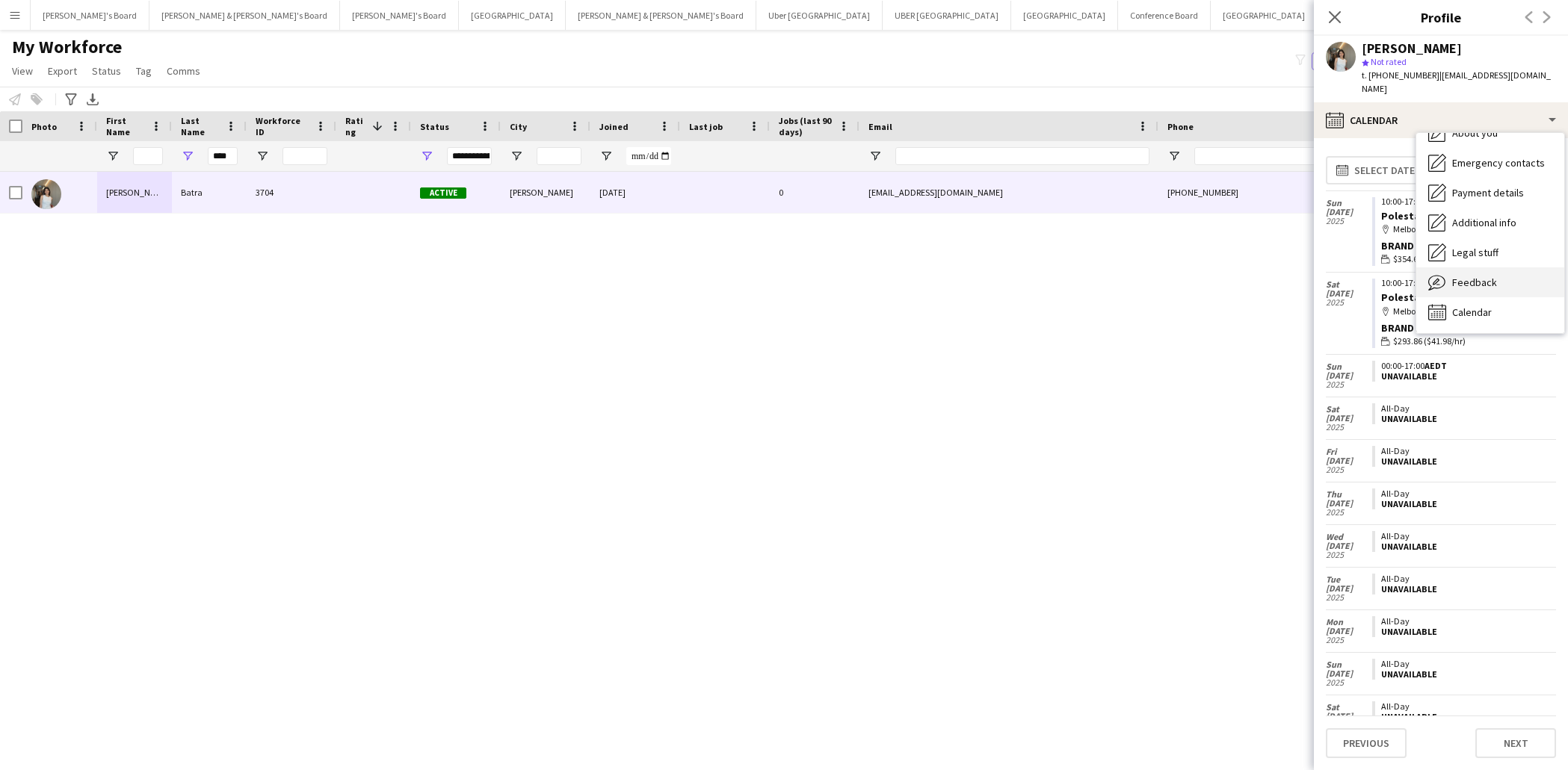
click at [1488, 275] on span "Feedback" at bounding box center [1474, 282] width 44 height 14
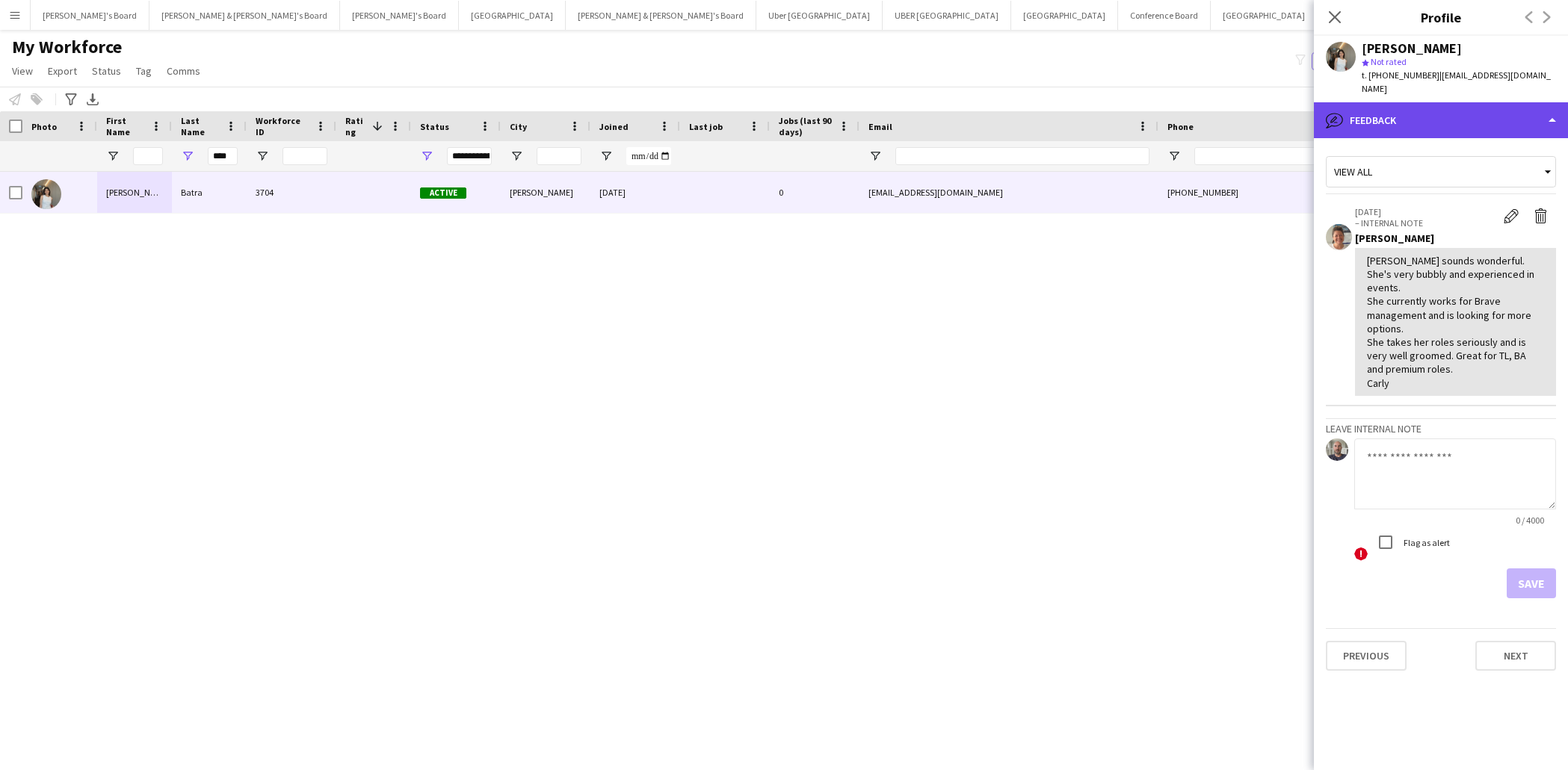
click at [1554, 105] on div "bubble-pencil Feedback" at bounding box center [1440, 120] width 254 height 36
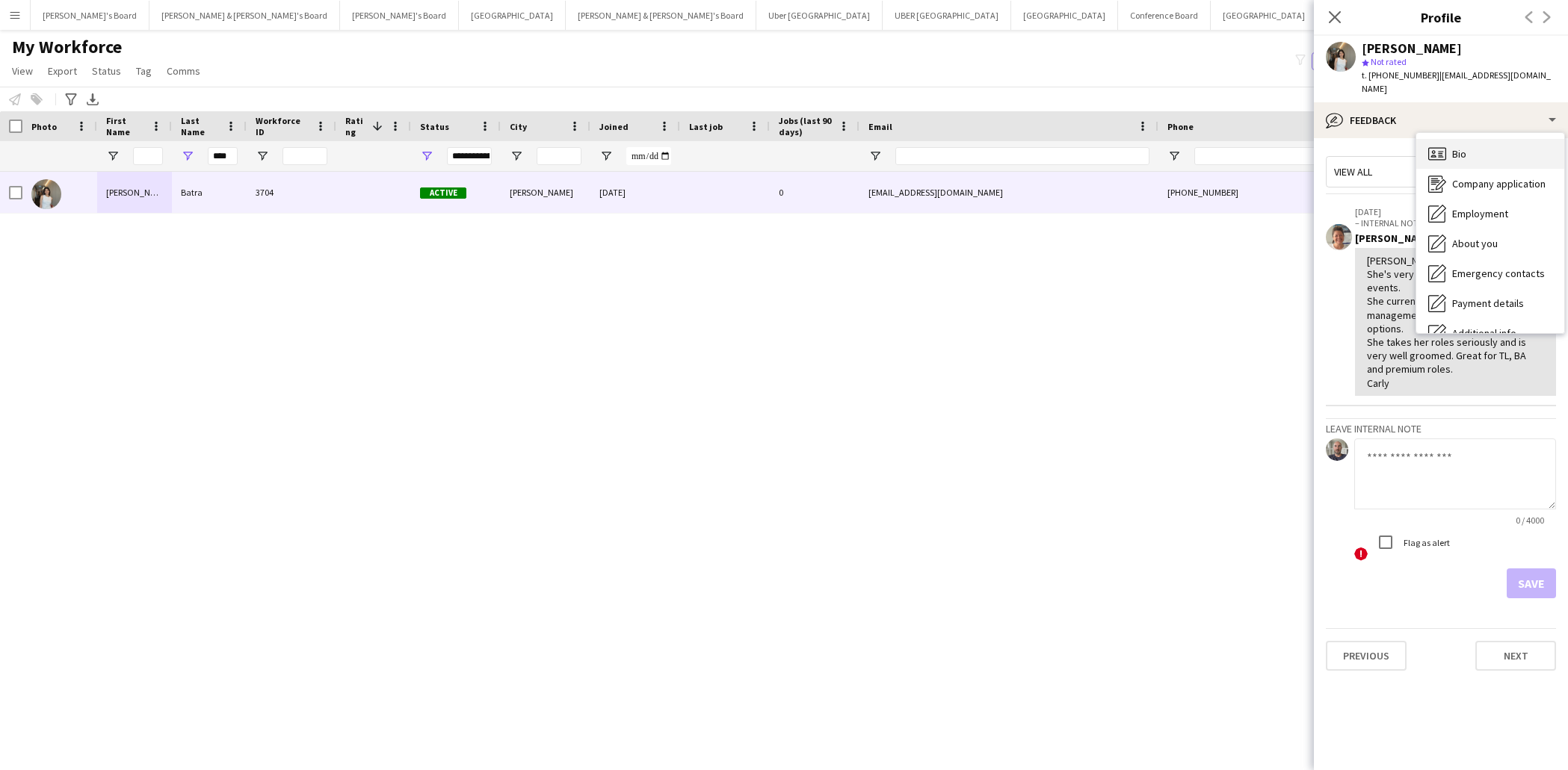
click at [1466, 148] on span "Bio" at bounding box center [1459, 154] width 14 height 14
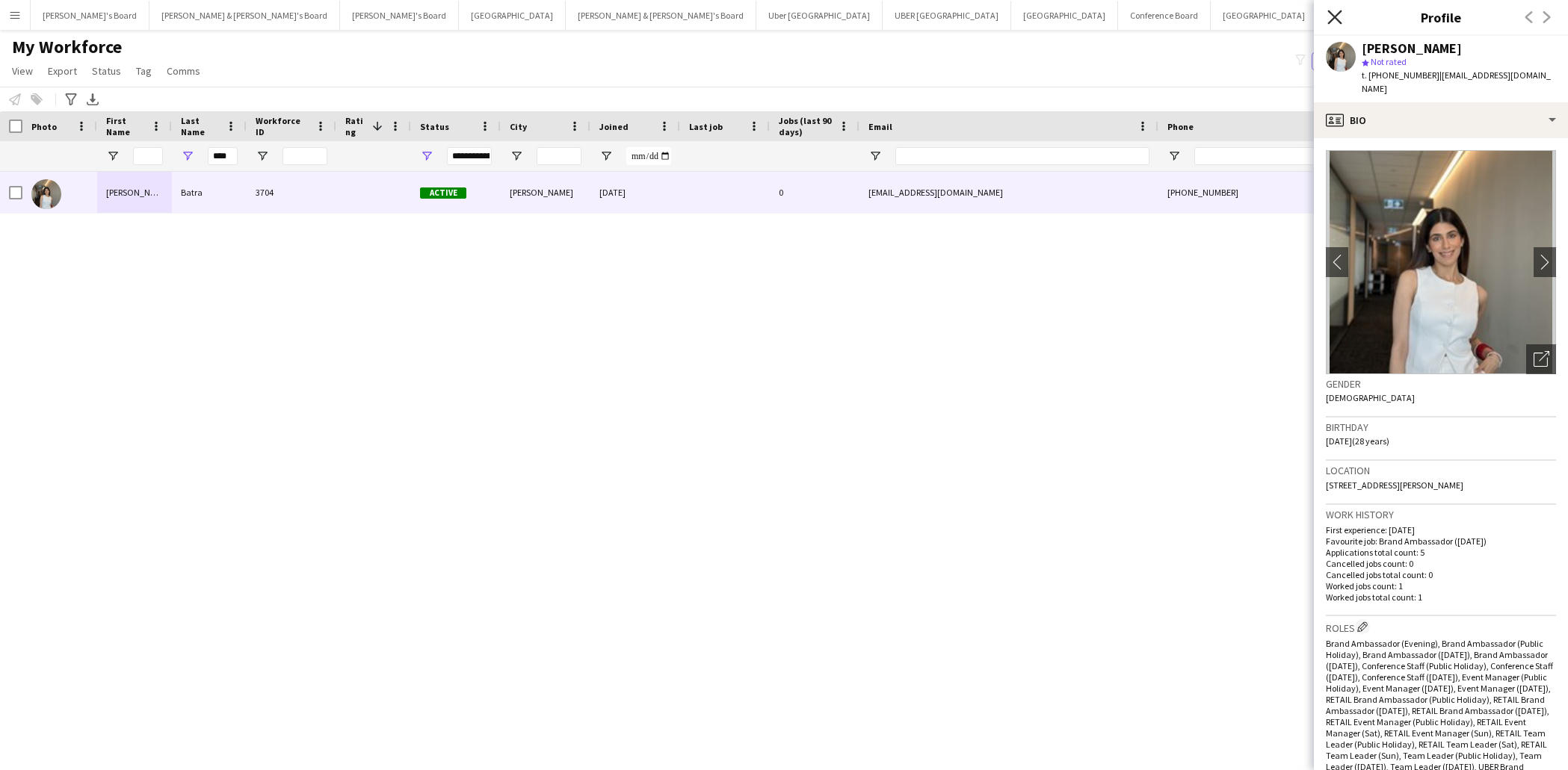
click at [1333, 19] on icon "Close pop-in" at bounding box center [1334, 17] width 14 height 14
